Goal: Book appointment/travel/reservation

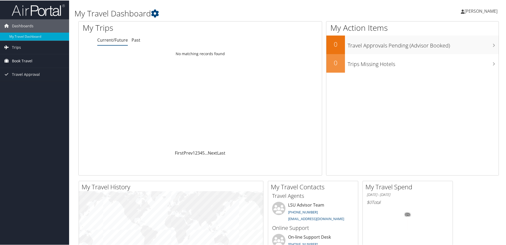
click at [19, 60] on span "Book Travel" at bounding box center [22, 60] width 20 height 13
click at [23, 79] on link "Book/Manage Online Trips" at bounding box center [34, 79] width 69 height 8
